Goal: Task Accomplishment & Management: Manage account settings

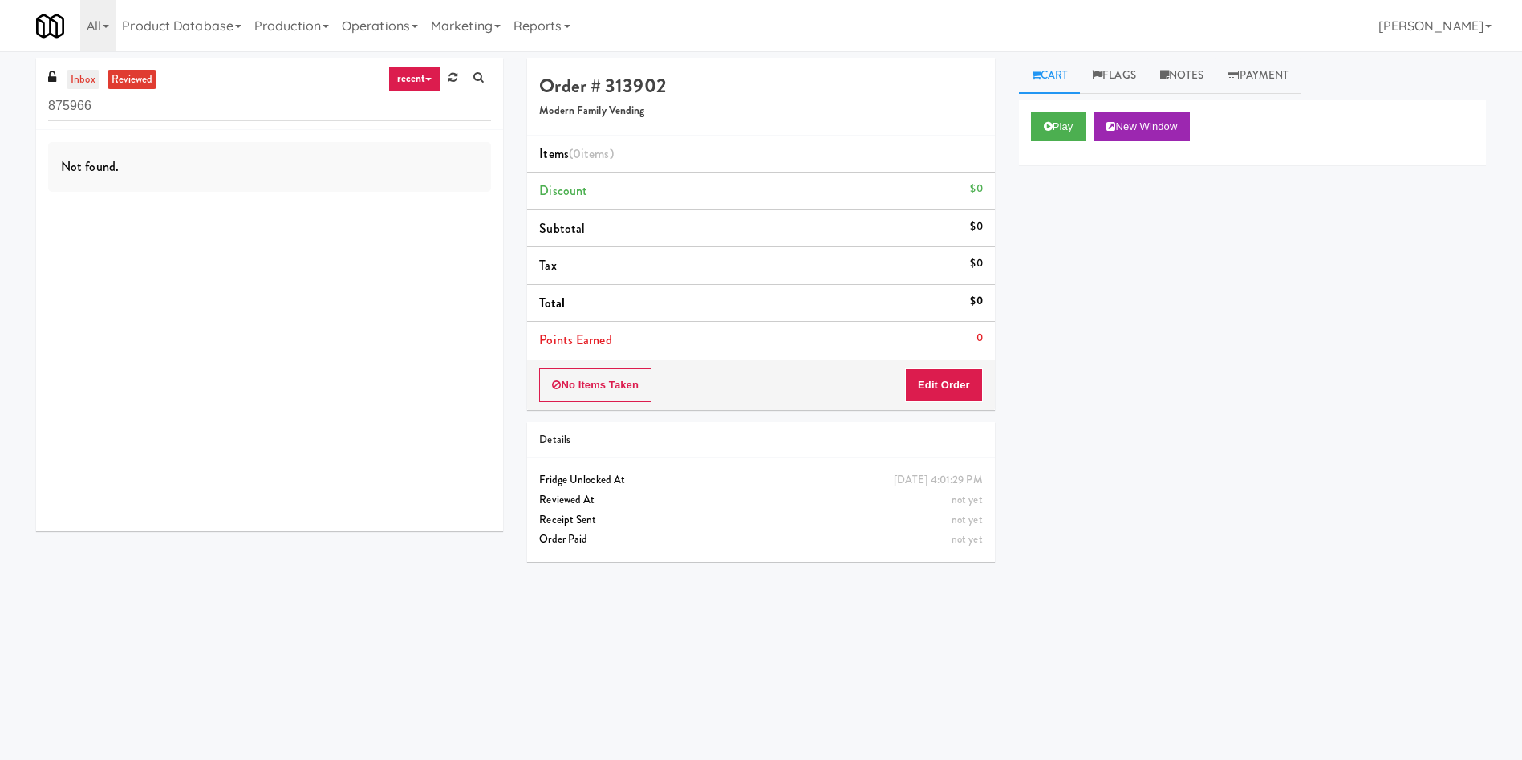
click at [77, 73] on link "inbox" at bounding box center [83, 80] width 33 height 20
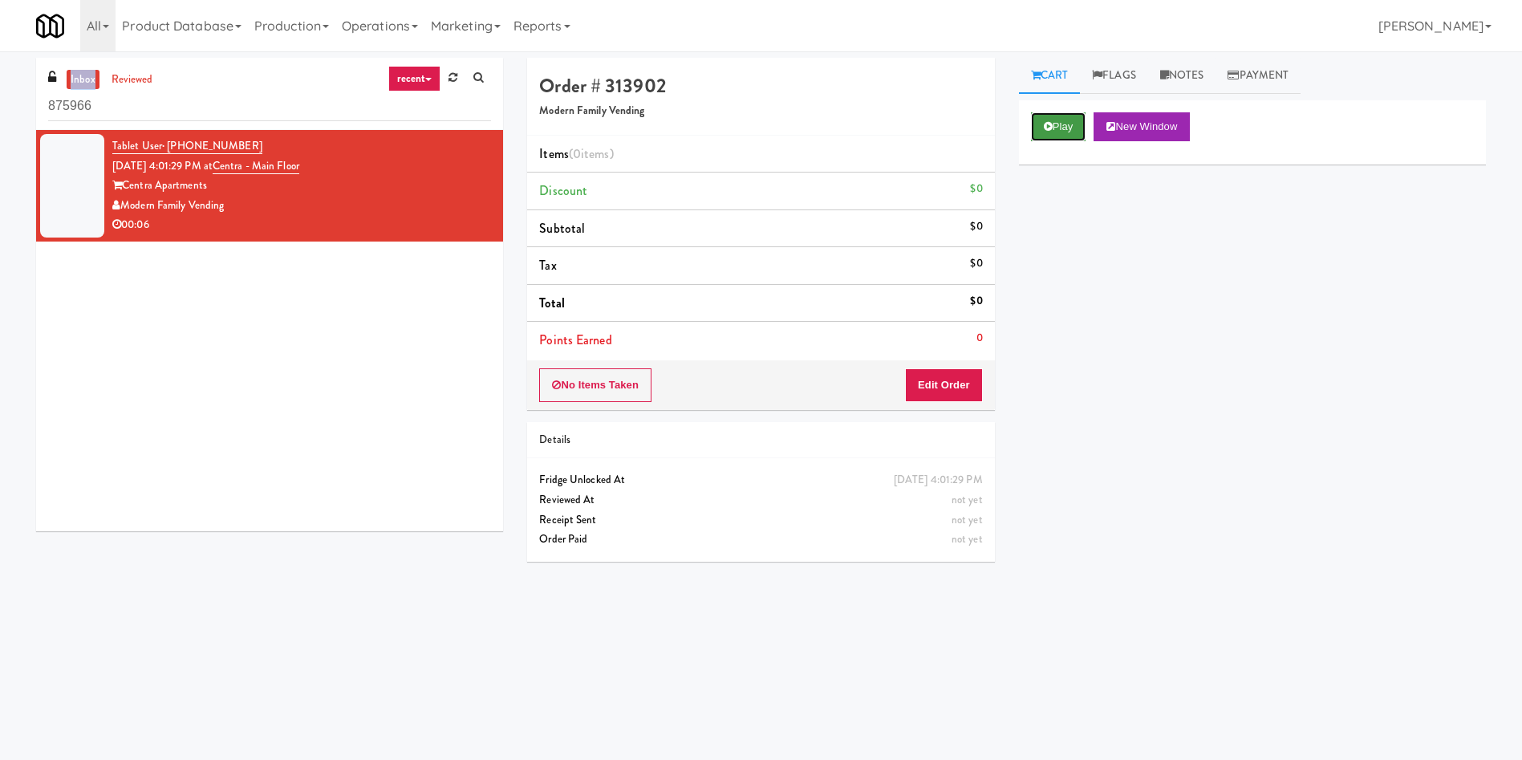
click at [1060, 115] on button "Play" at bounding box center [1058, 126] width 55 height 29
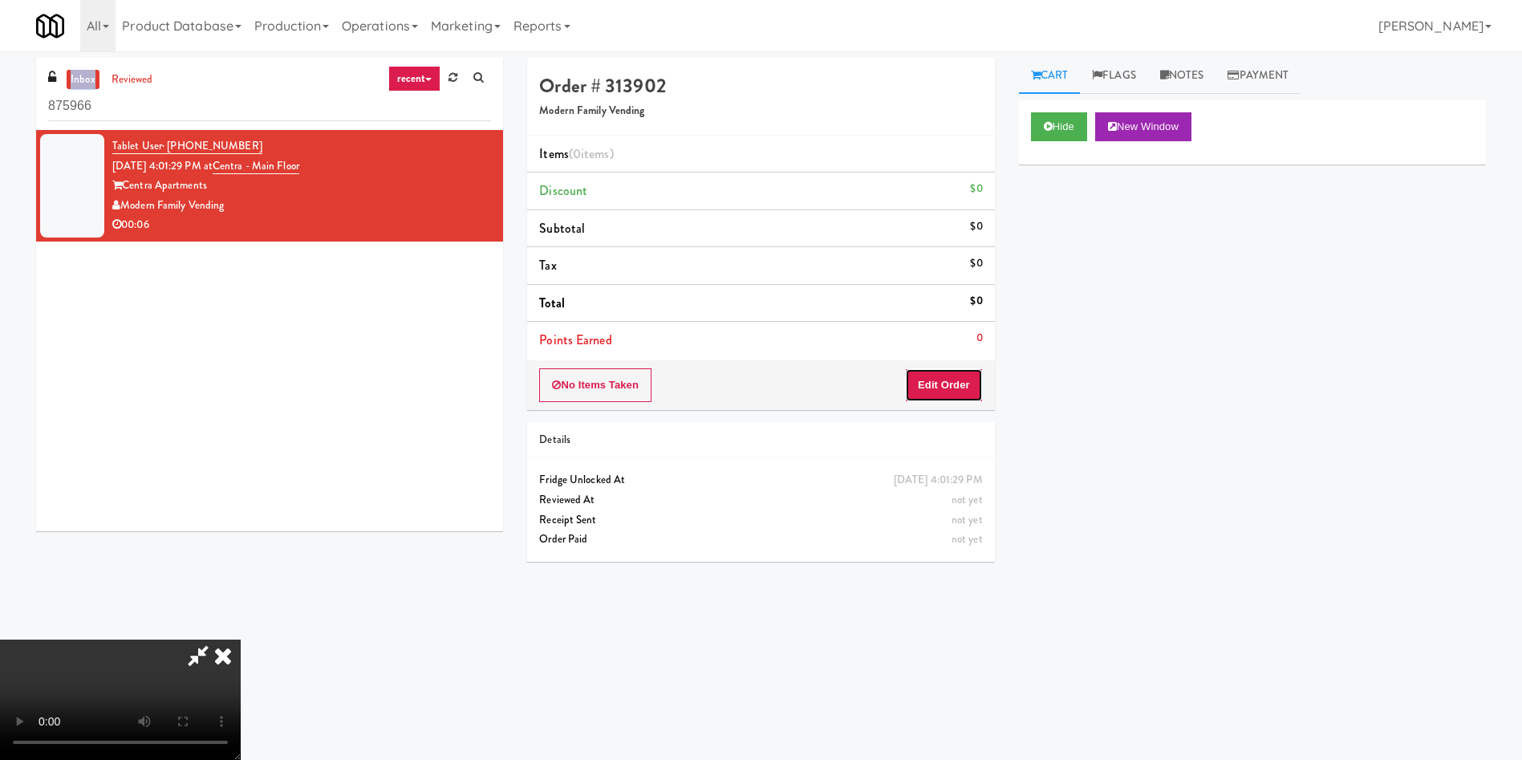
click at [955, 377] on button "Edit Order" at bounding box center [944, 385] width 78 height 34
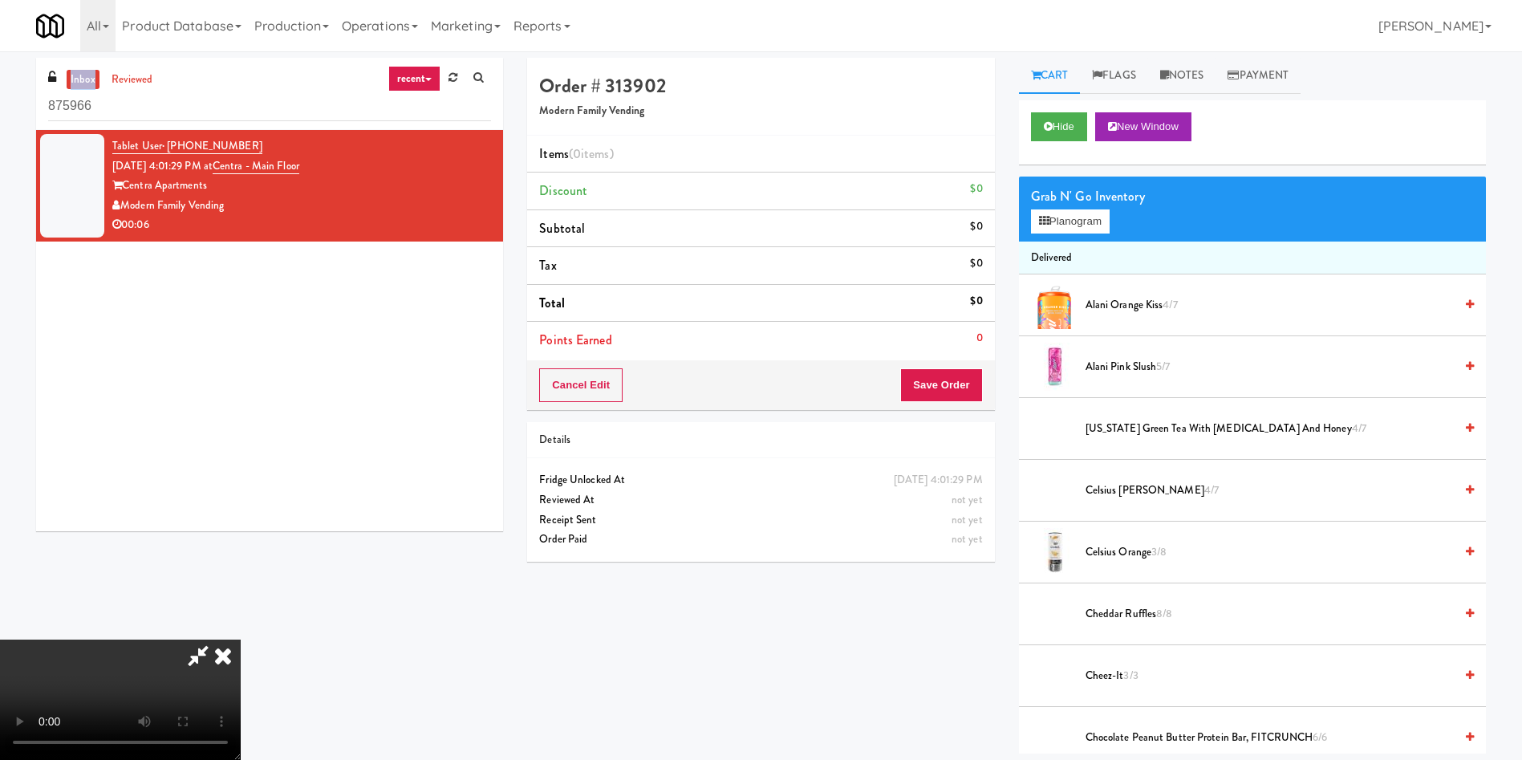
scroll to position [120, 0]
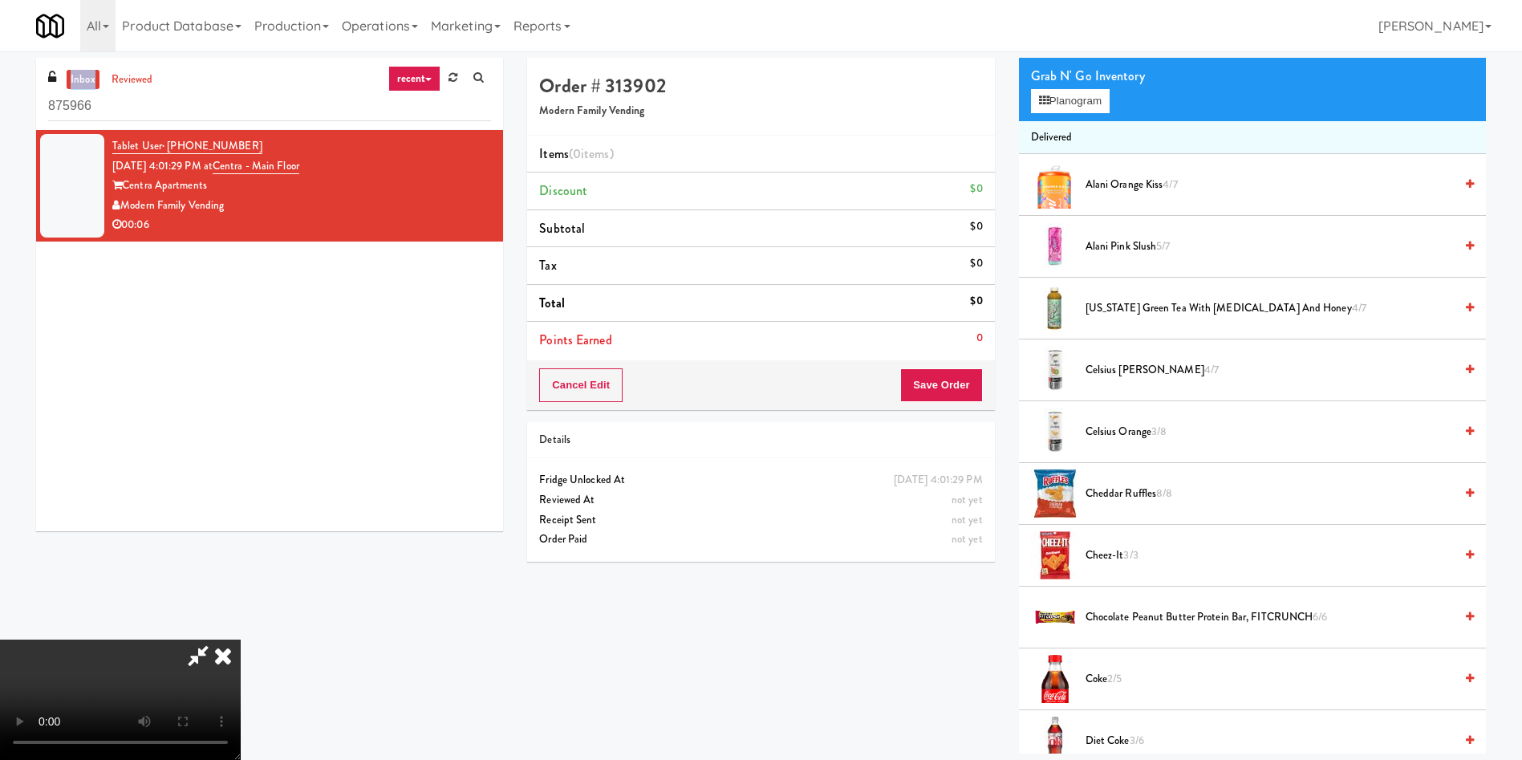
click at [241, 639] on video at bounding box center [120, 699] width 241 height 120
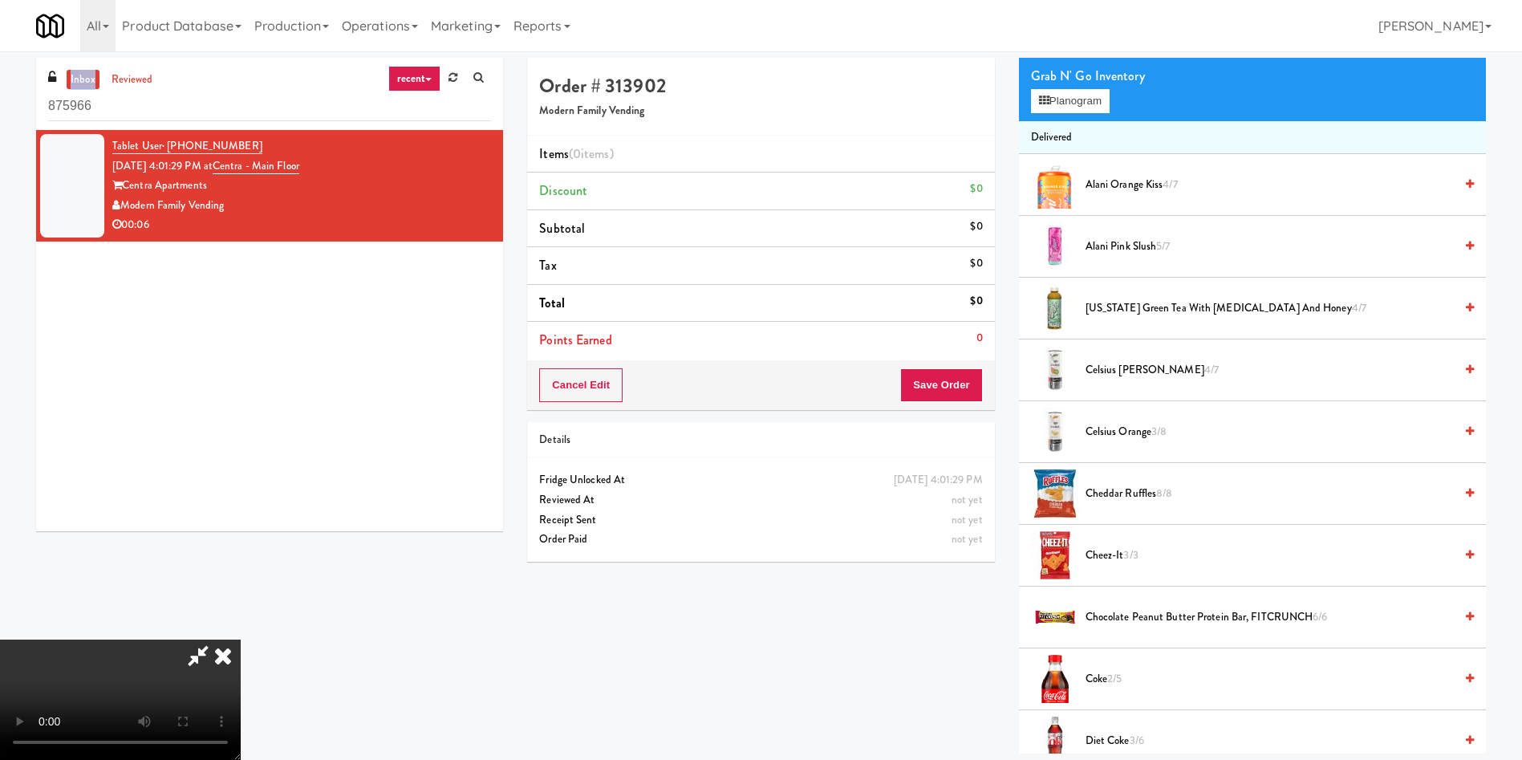
click at [241, 639] on video at bounding box center [120, 699] width 241 height 120
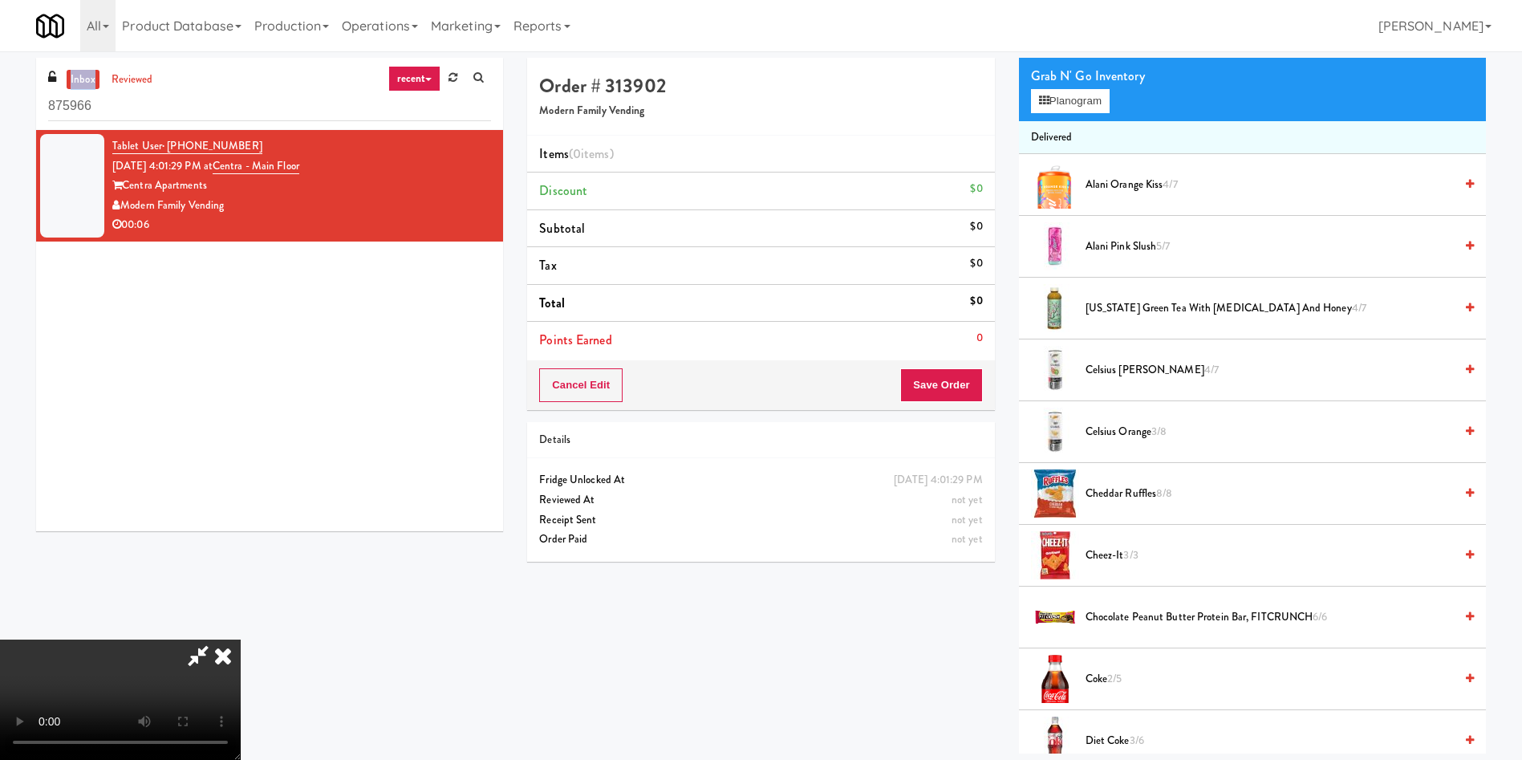
click at [241, 639] on video at bounding box center [120, 699] width 241 height 120
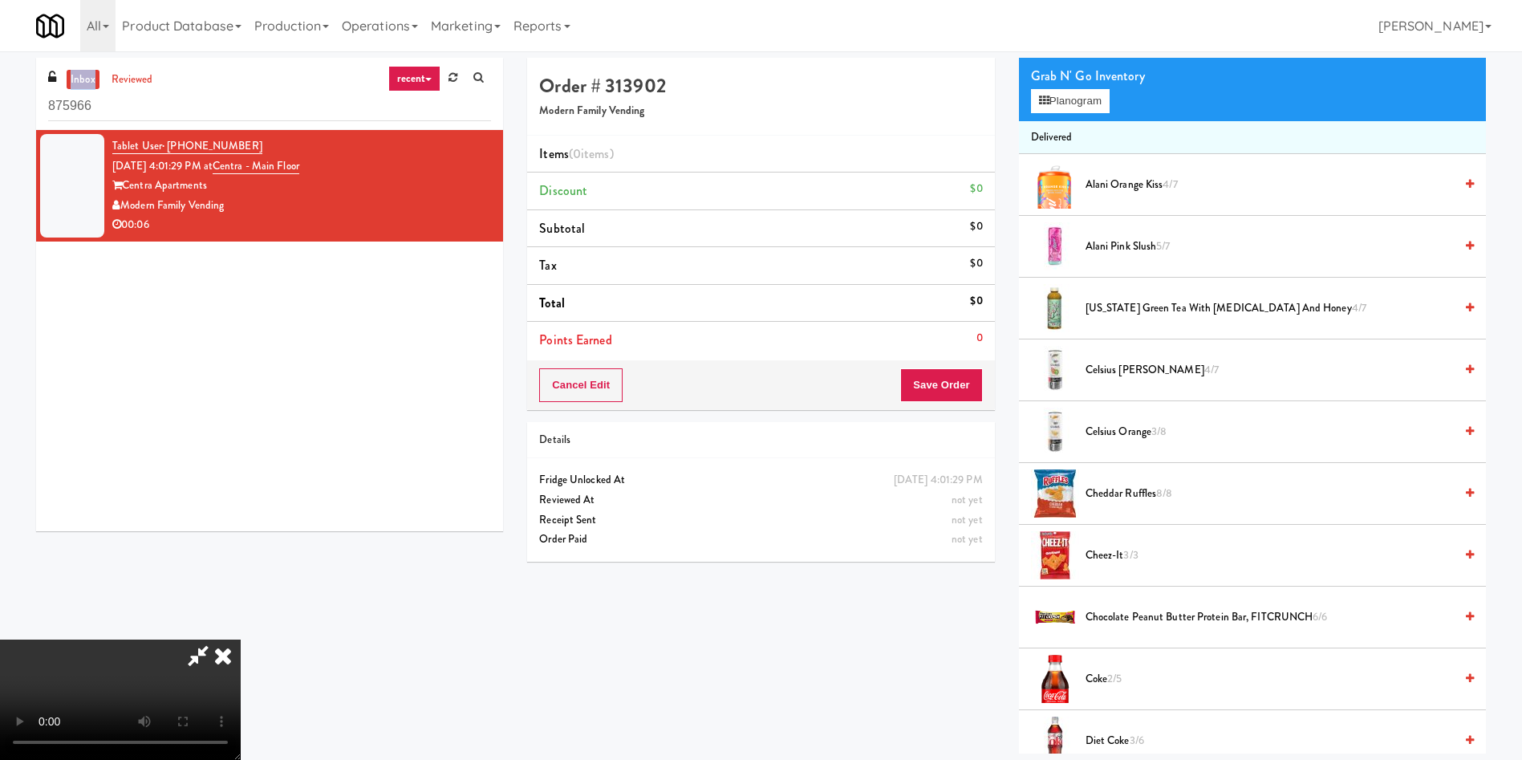
click at [241, 639] on video at bounding box center [120, 699] width 241 height 120
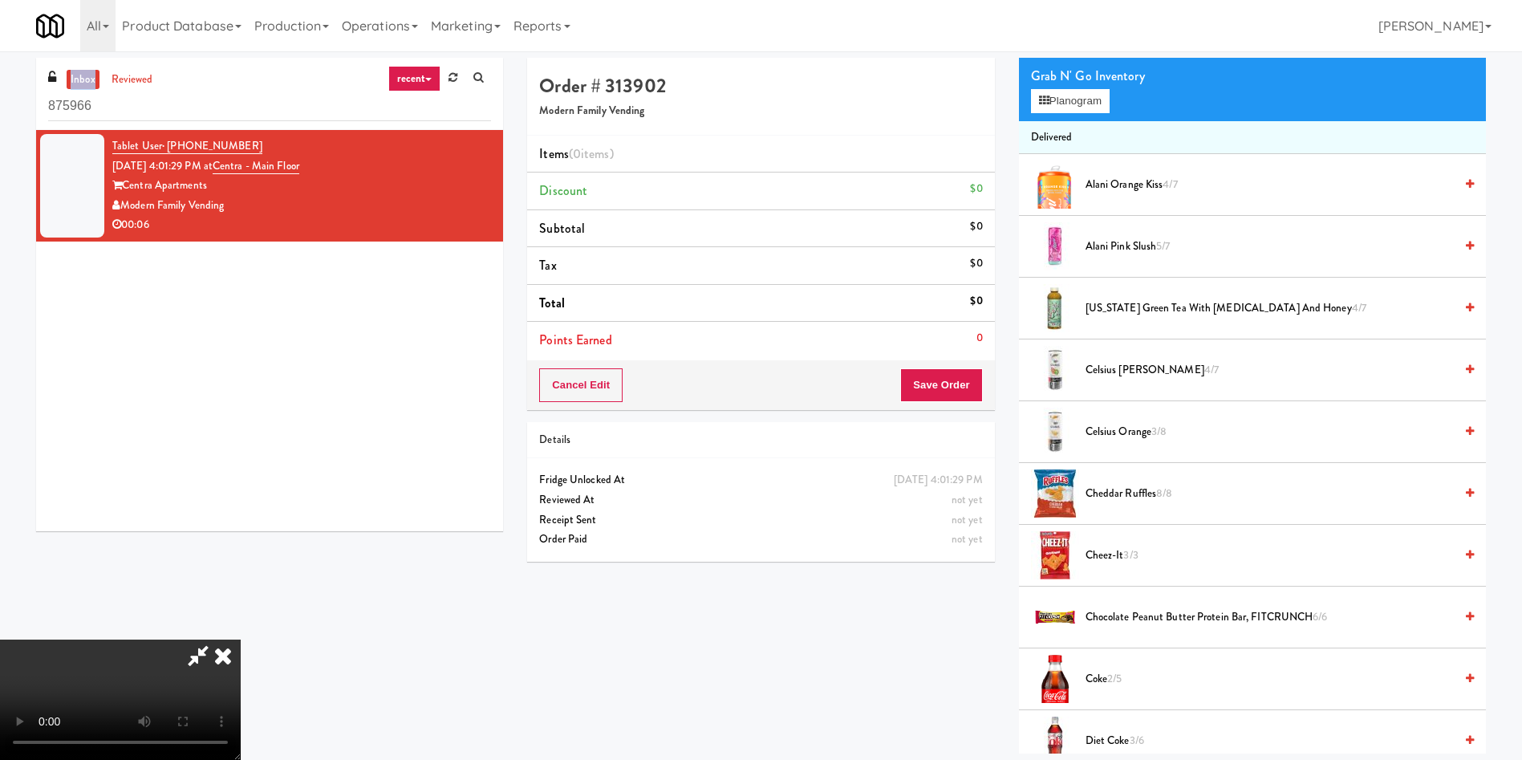
click at [241, 639] on video at bounding box center [120, 699] width 241 height 120
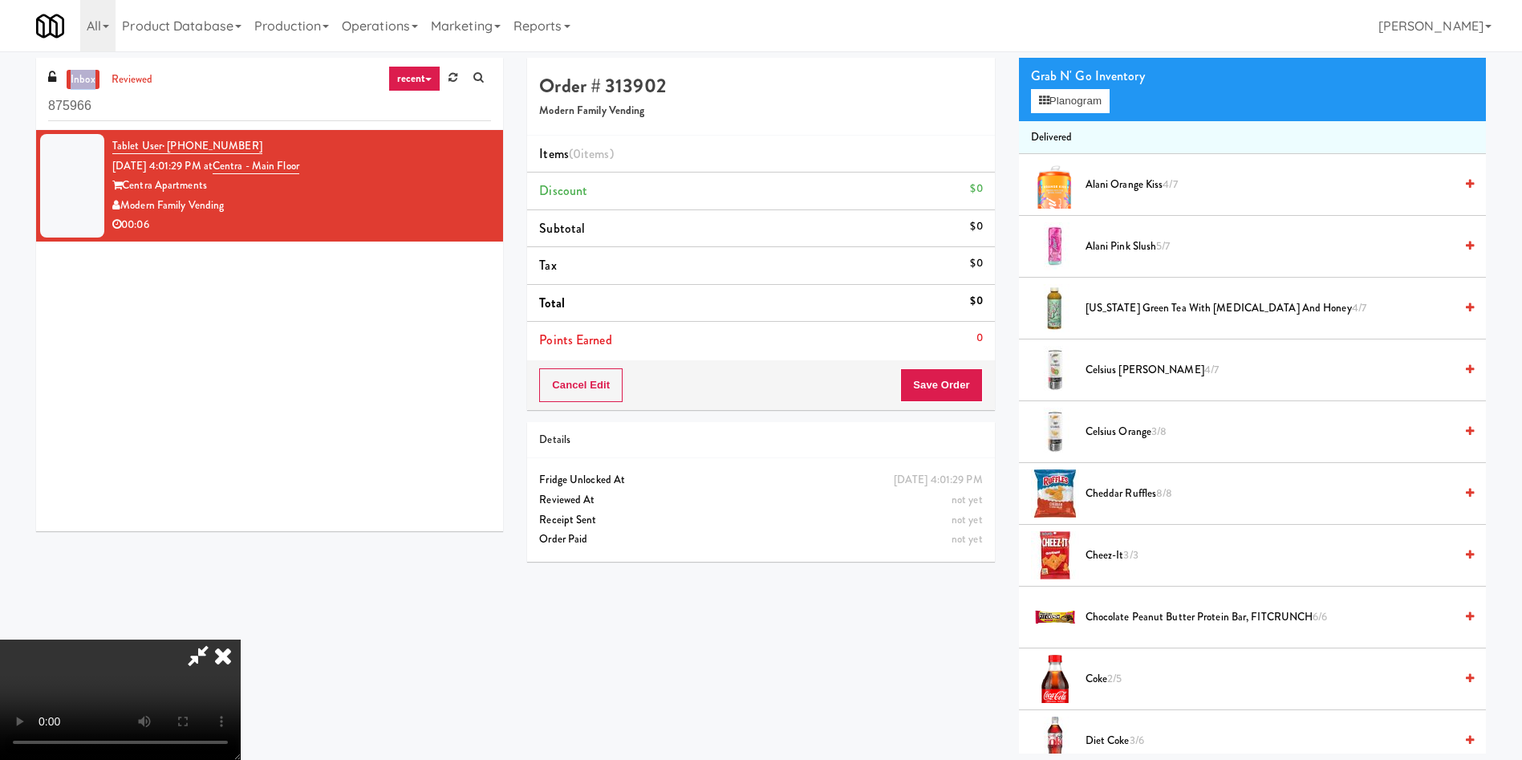
click at [241, 639] on video at bounding box center [120, 699] width 241 height 120
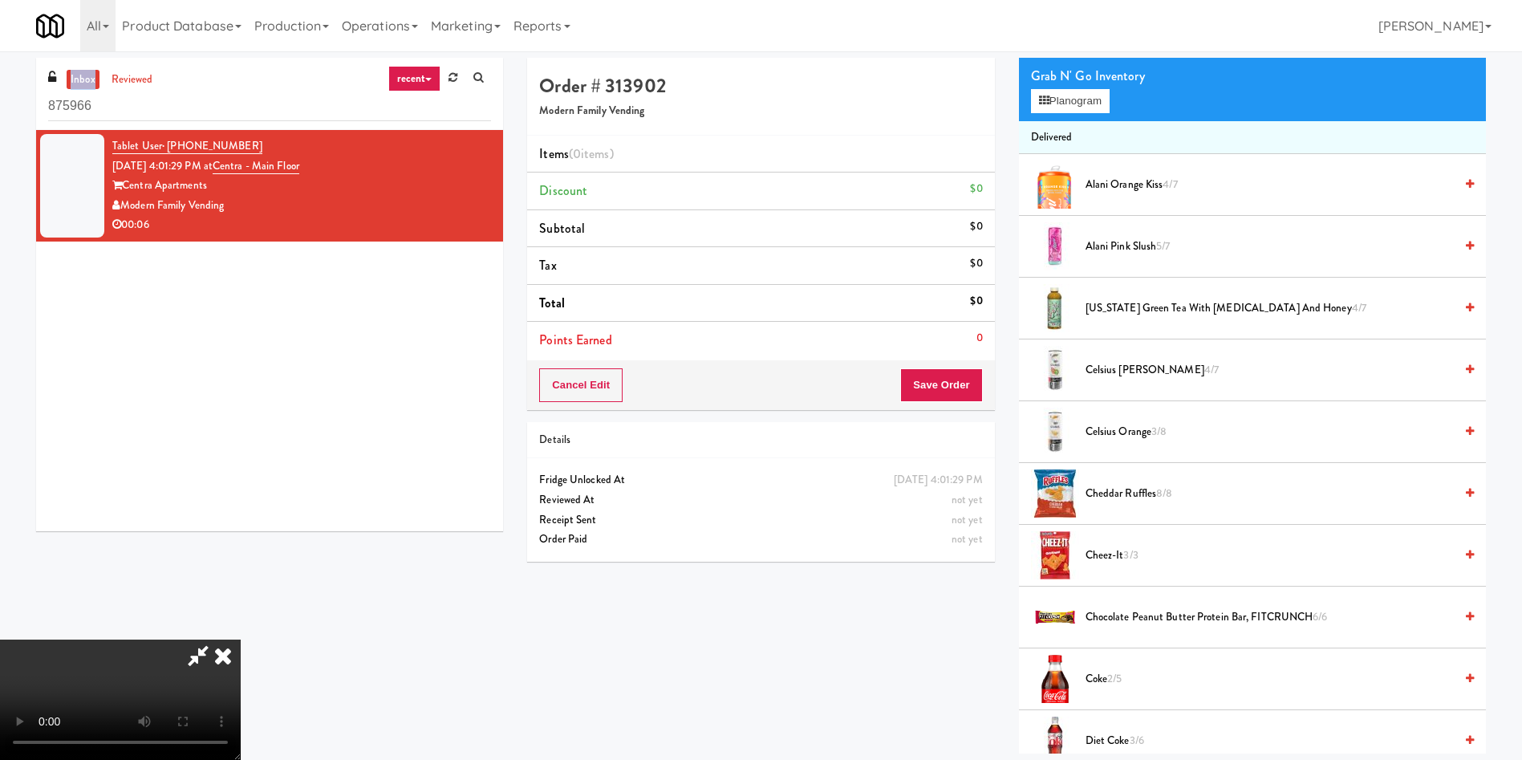
click at [241, 639] on video at bounding box center [120, 699] width 241 height 120
